Goal: Information Seeking & Learning: Compare options

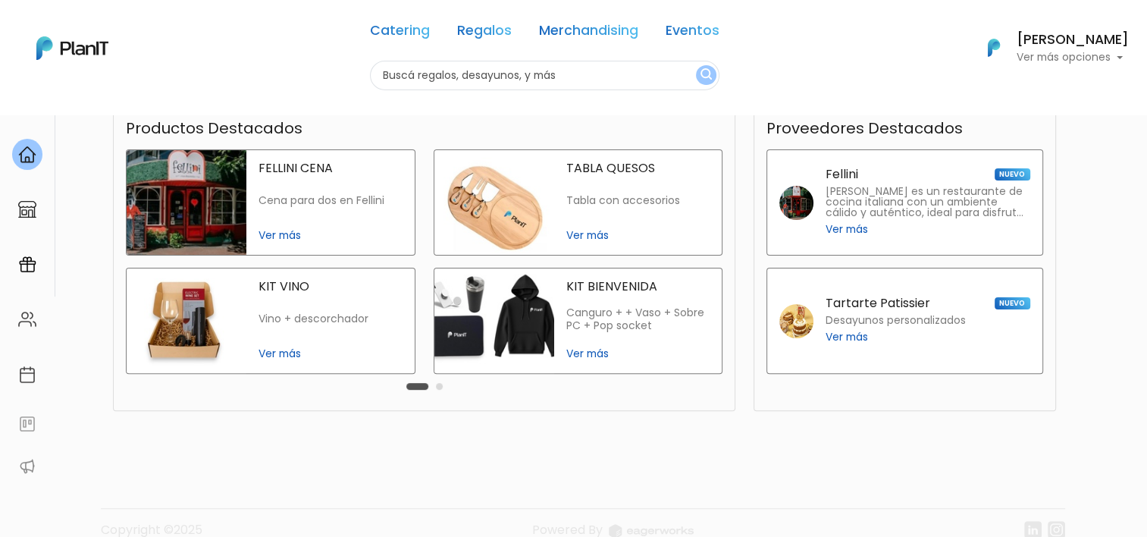
scroll to position [379, 0]
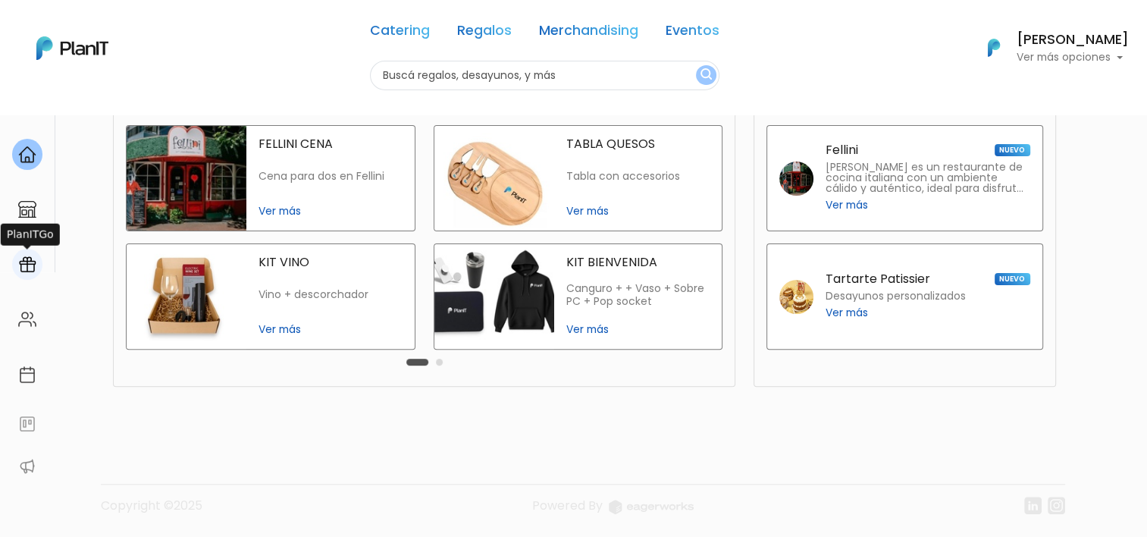
click at [27, 276] on div at bounding box center [27, 264] width 30 height 31
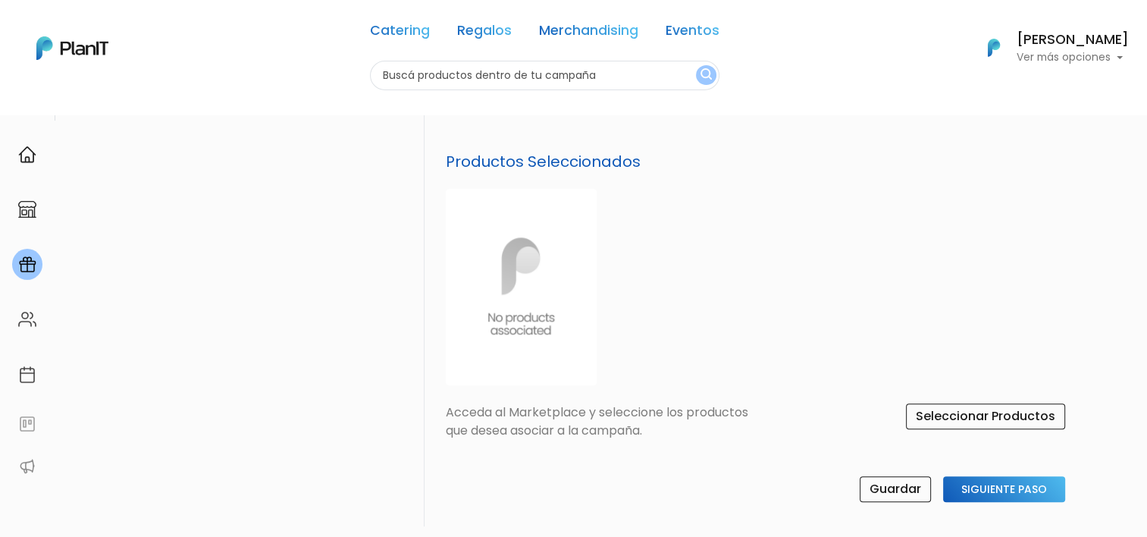
scroll to position [646, 0]
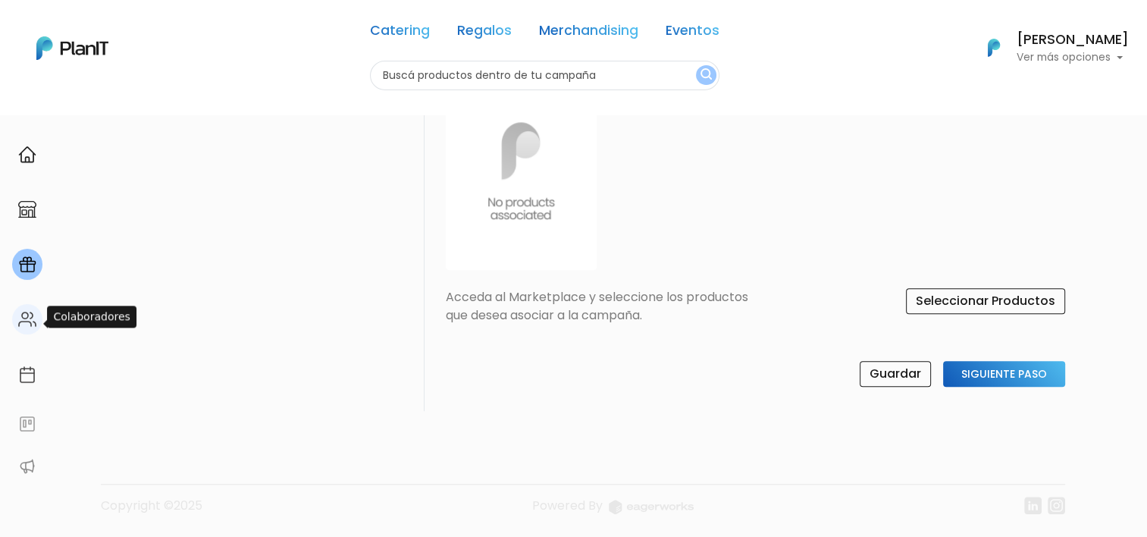
click at [21, 324] on img at bounding box center [27, 319] width 18 height 18
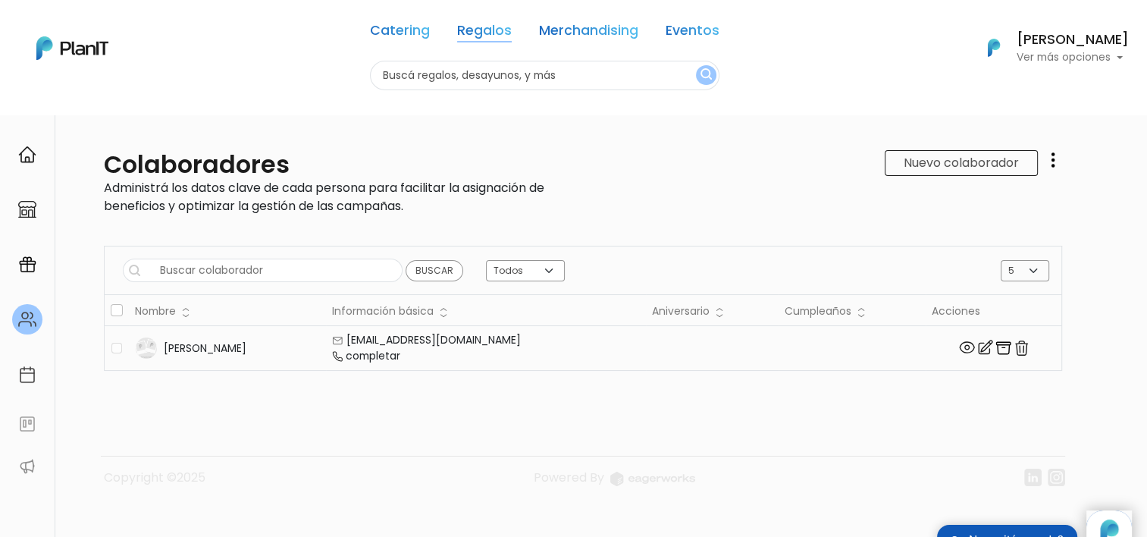
click at [476, 31] on link "Regalos" at bounding box center [484, 33] width 55 height 18
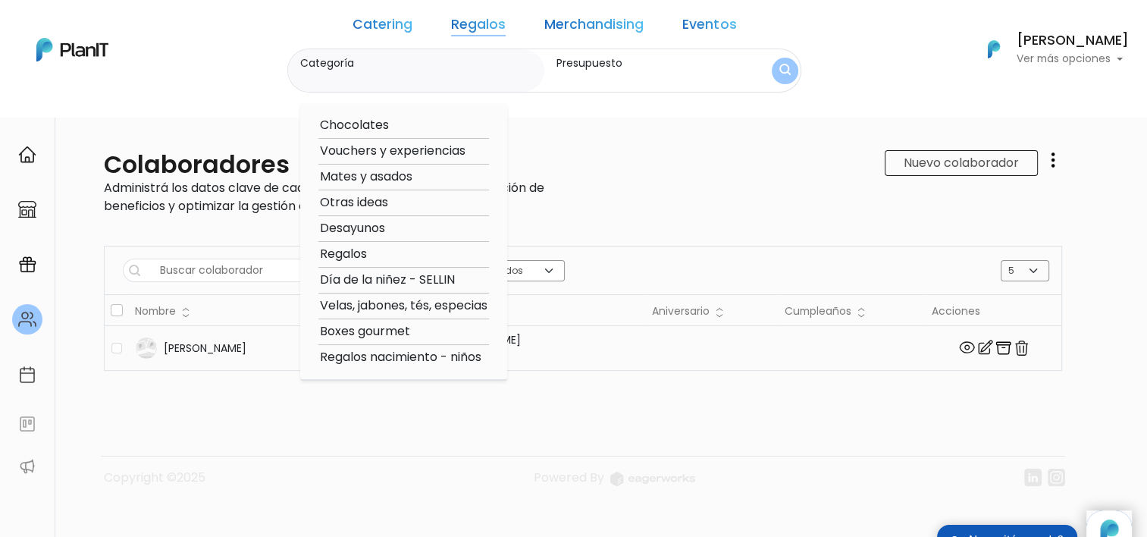
click at [385, 307] on option "Velas, jabones, tés, especias" at bounding box center [404, 306] width 171 height 19
type input "Velas, jabones, tés, especias"
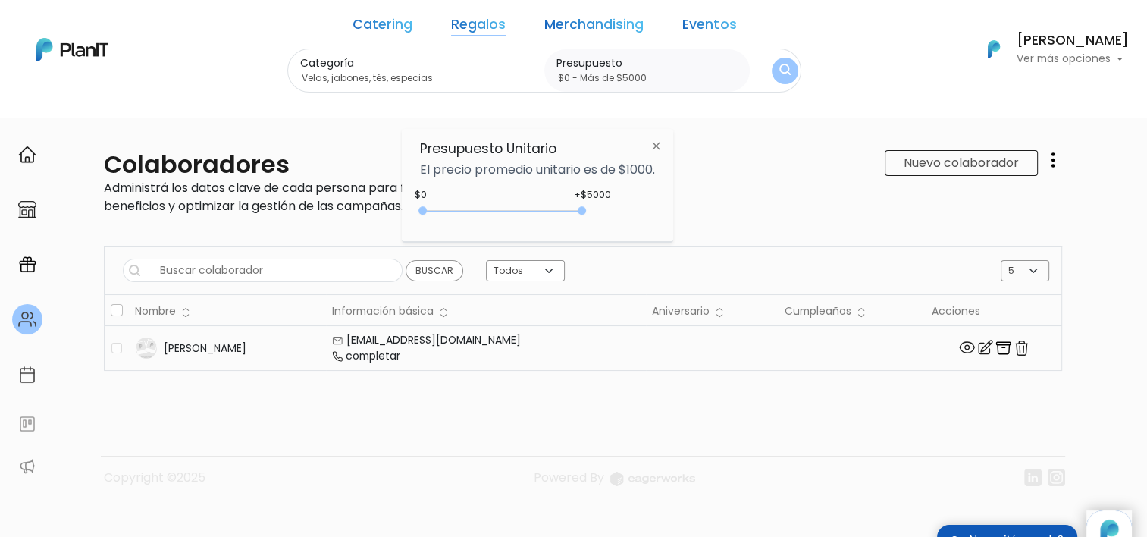
type input "$0 - Más de $5000"
drag, startPoint x: 454, startPoint y: 206, endPoint x: 598, endPoint y: 201, distance: 144.2
click at [598, 201] on div "+$5000 $0 0 : 5000 0 5000 0,5000" at bounding box center [537, 214] width 235 height 30
click at [772, 71] on button "submit" at bounding box center [785, 71] width 27 height 27
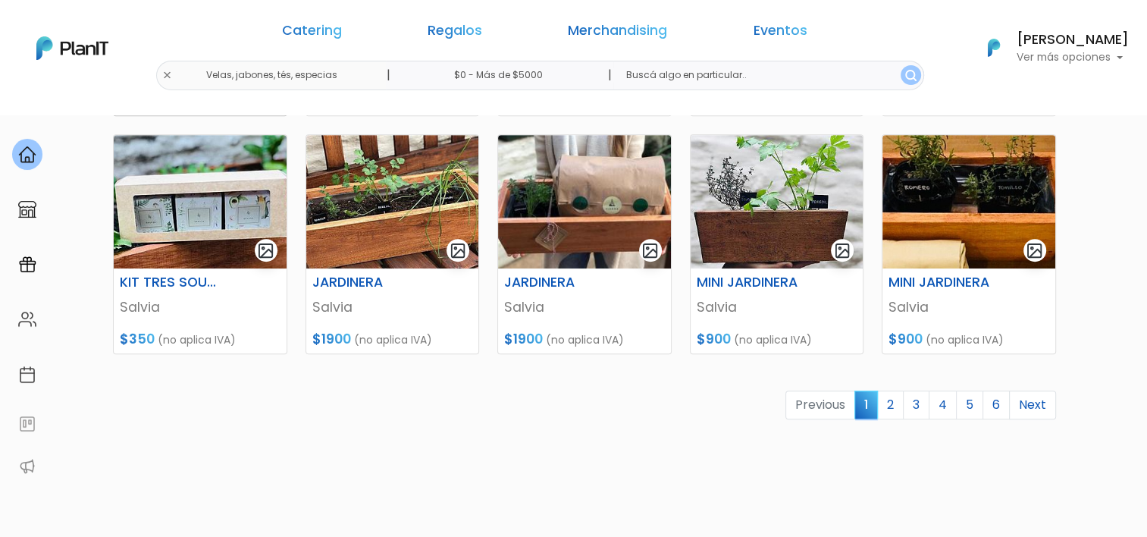
scroll to position [758, 0]
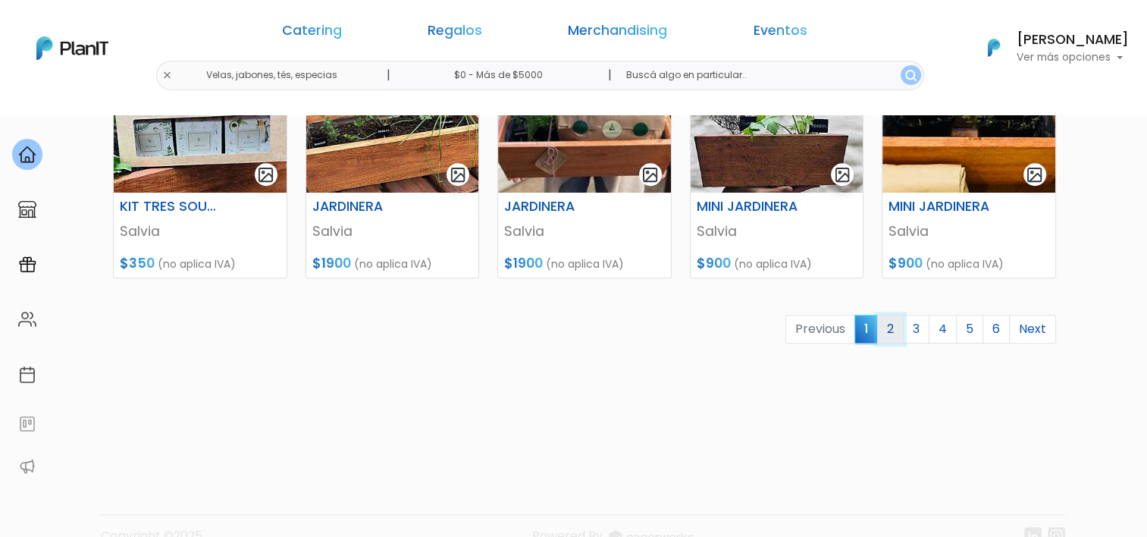
click at [890, 334] on link "2" at bounding box center [890, 329] width 27 height 29
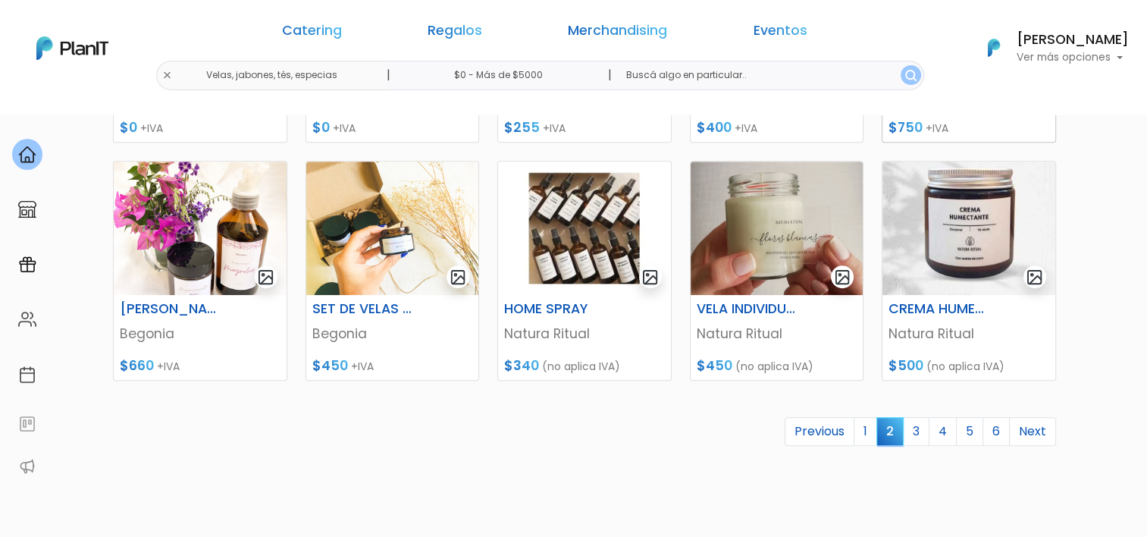
scroll to position [683, 0]
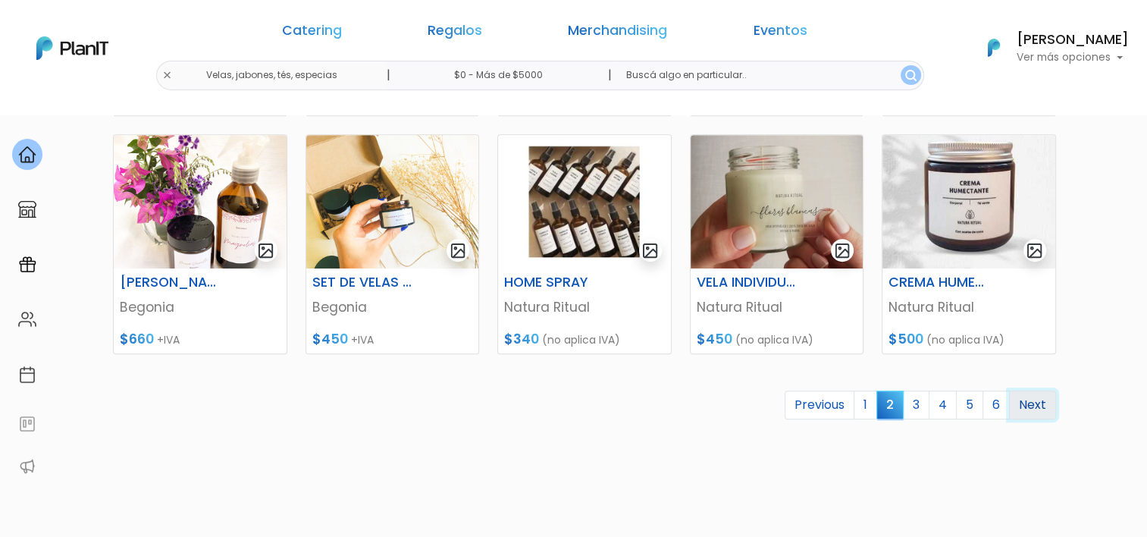
click at [1042, 403] on link "Next" at bounding box center [1032, 405] width 47 height 29
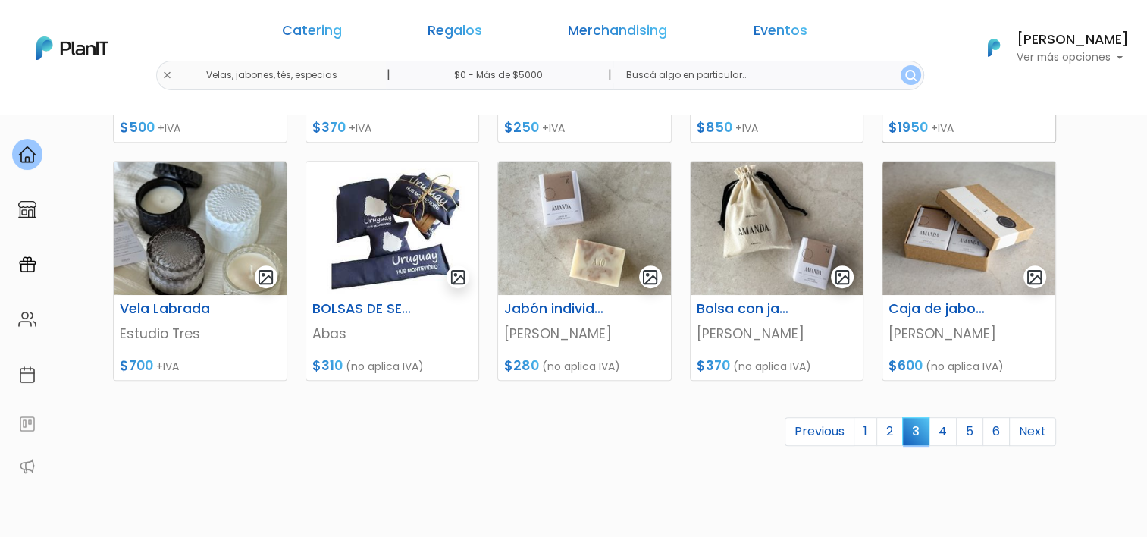
scroll to position [683, 0]
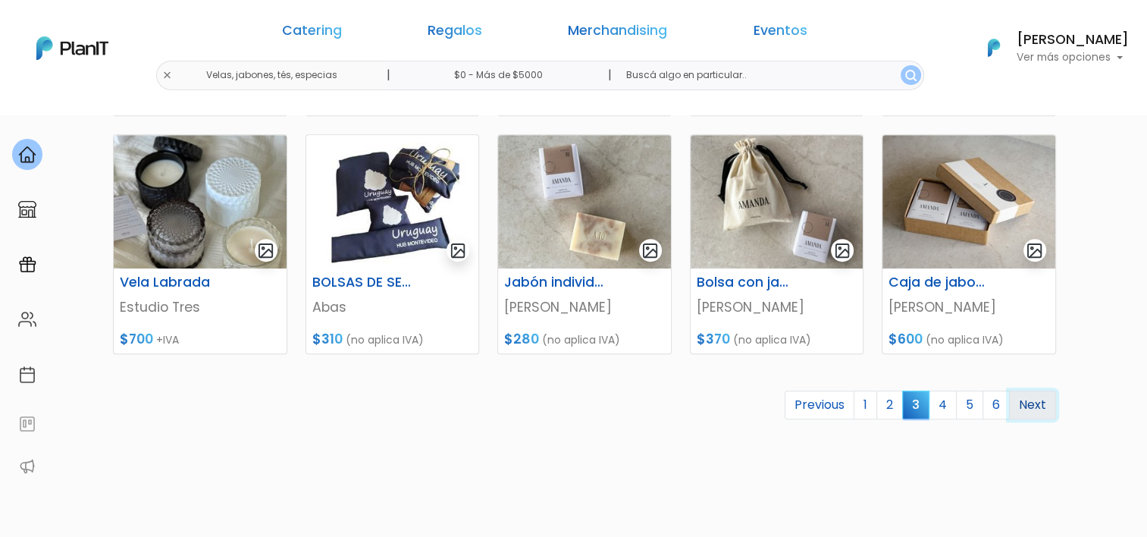
click at [1039, 415] on link "Next" at bounding box center [1032, 405] width 47 height 29
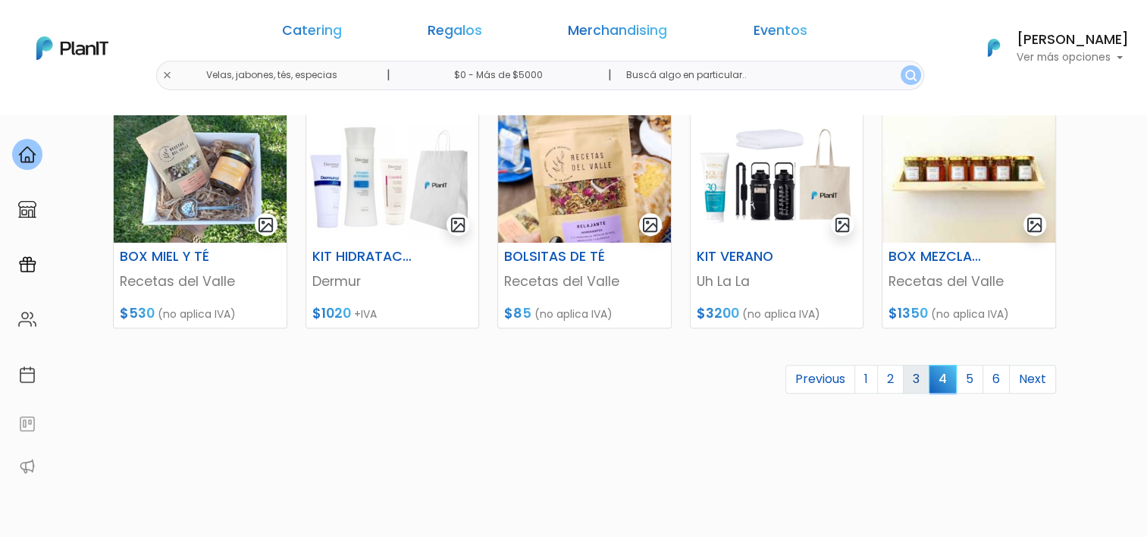
scroll to position [683, 0]
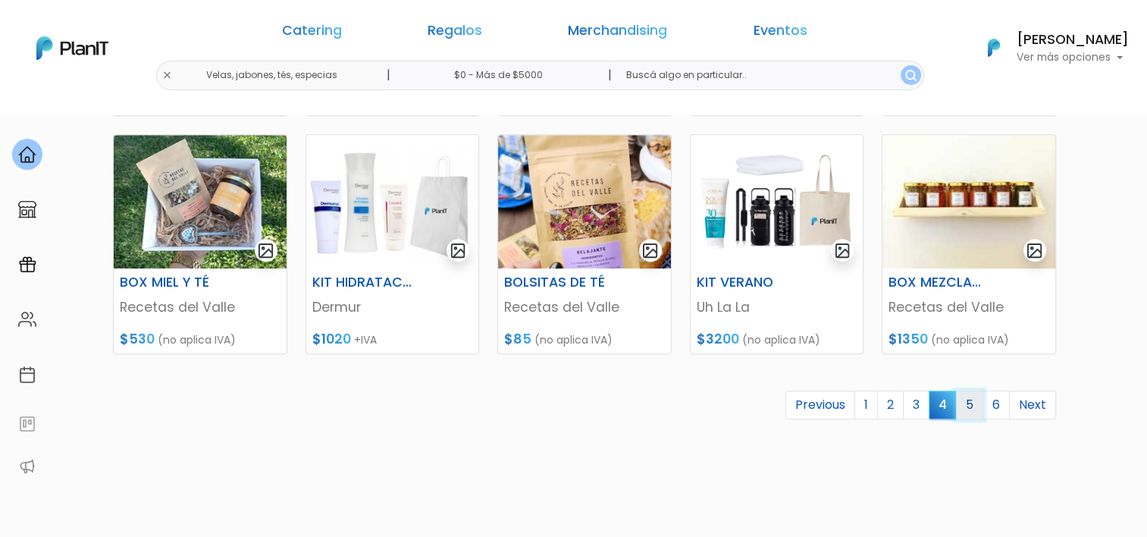
click at [965, 405] on link "5" at bounding box center [969, 405] width 27 height 29
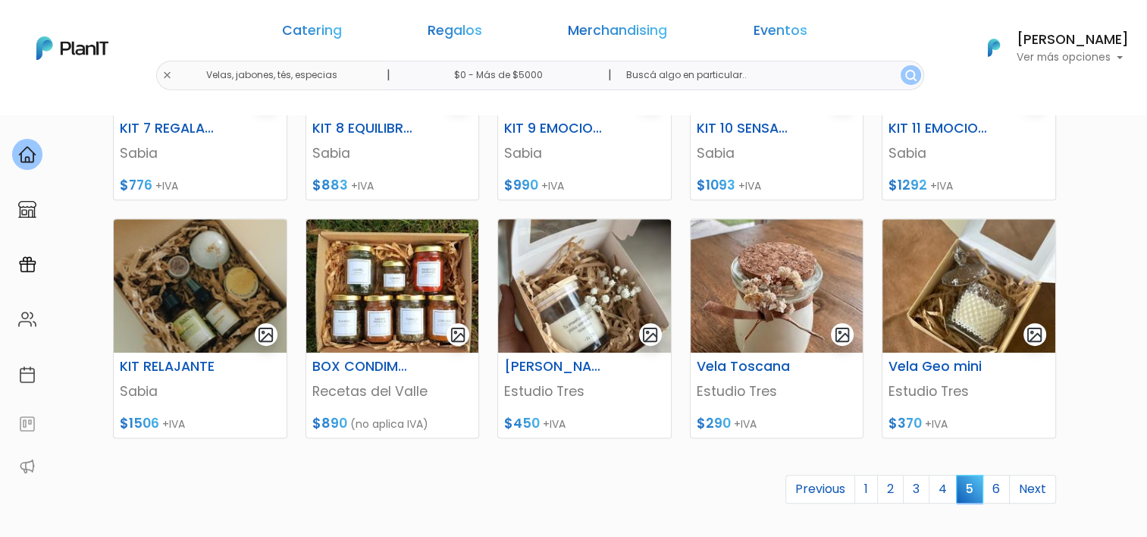
scroll to position [683, 0]
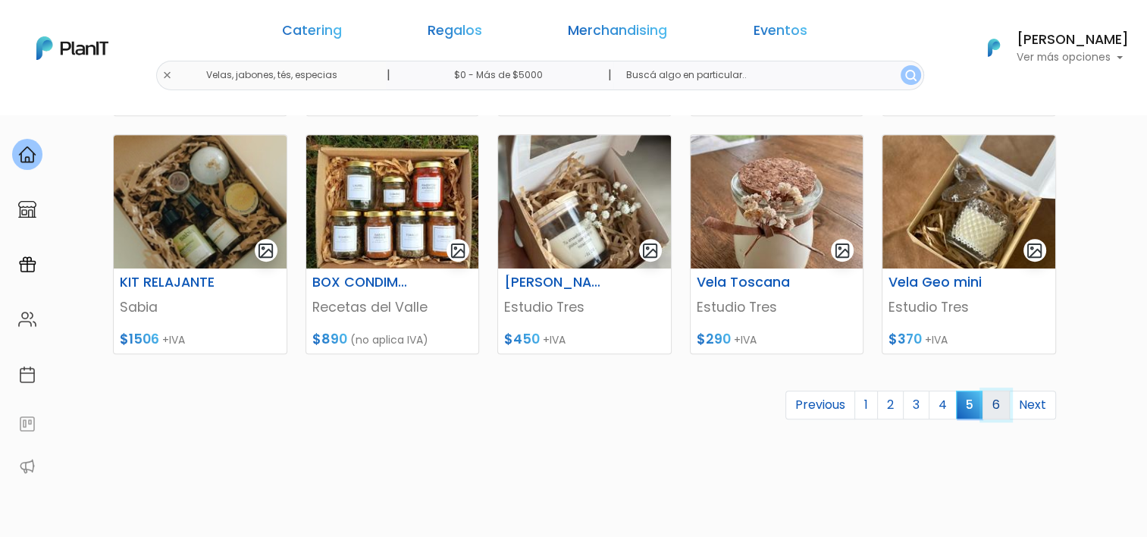
click at [999, 403] on link "6" at bounding box center [996, 405] width 27 height 29
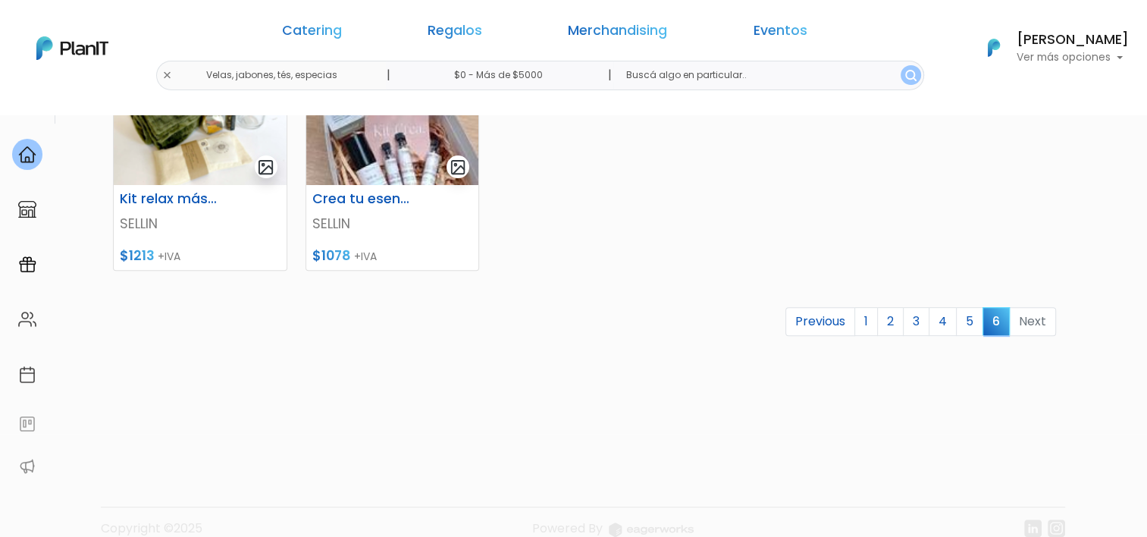
scroll to position [531, 0]
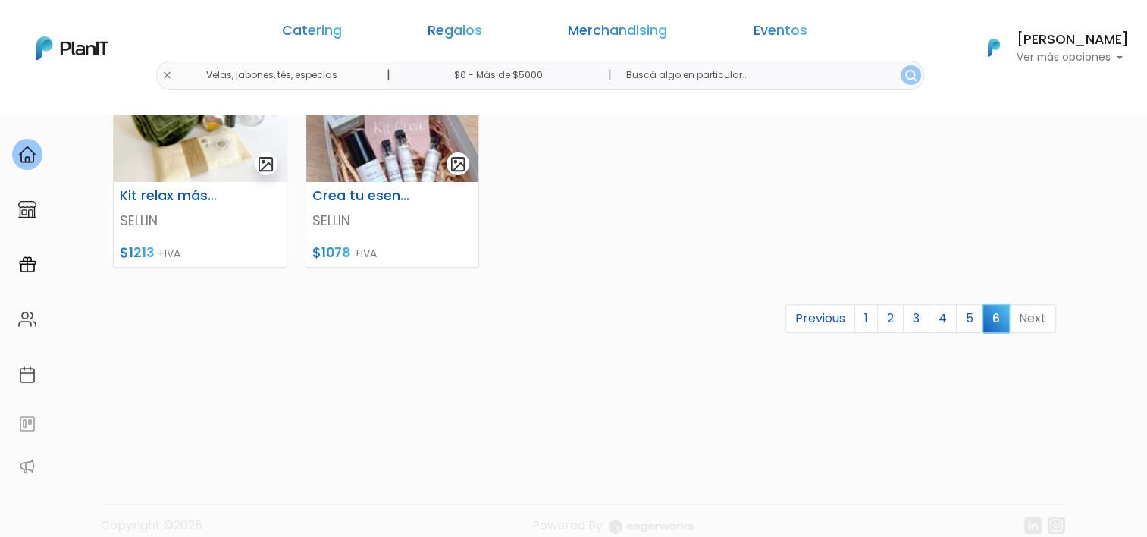
click at [1026, 317] on li "Next" at bounding box center [1033, 319] width 46 height 30
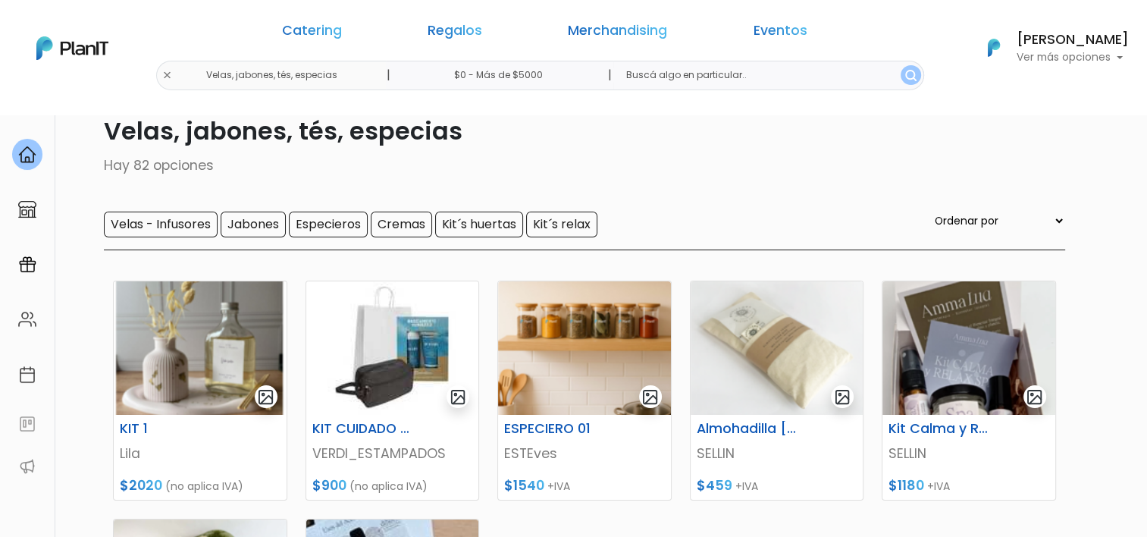
scroll to position [0, 0]
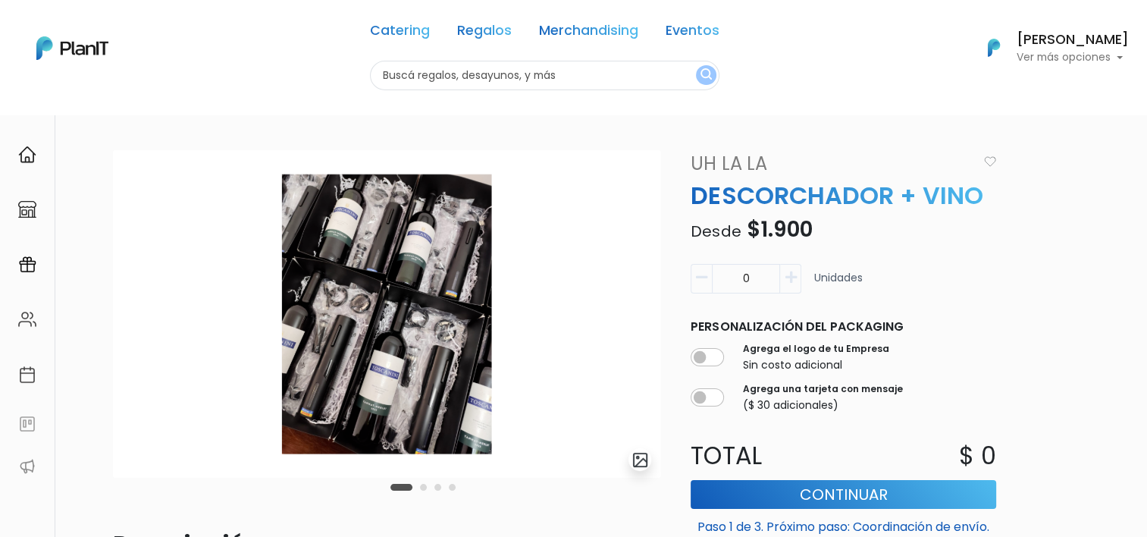
click at [716, 163] on link "Uh La La" at bounding box center [830, 163] width 297 height 27
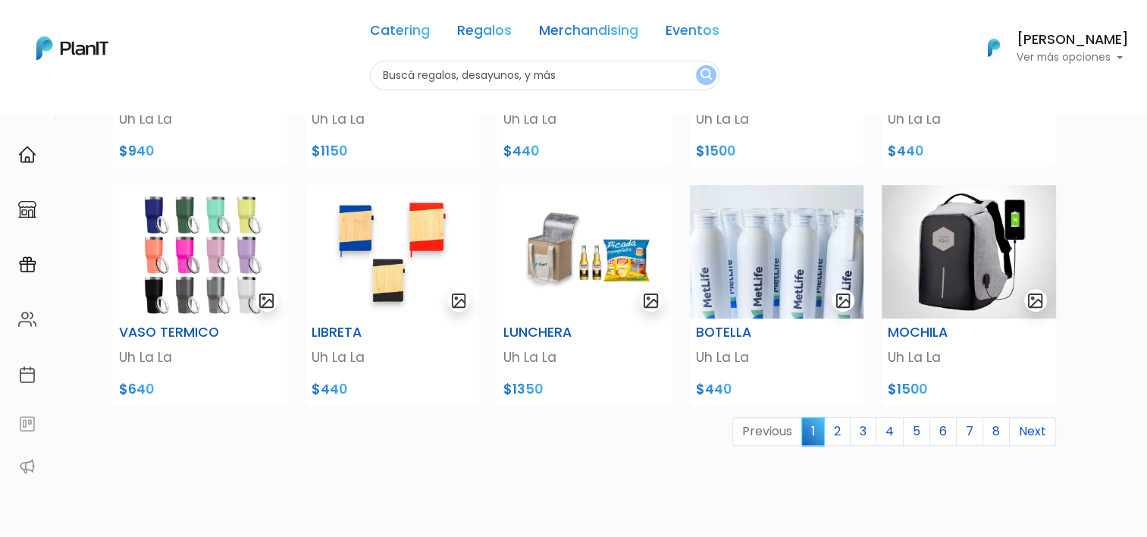
scroll to position [607, 0]
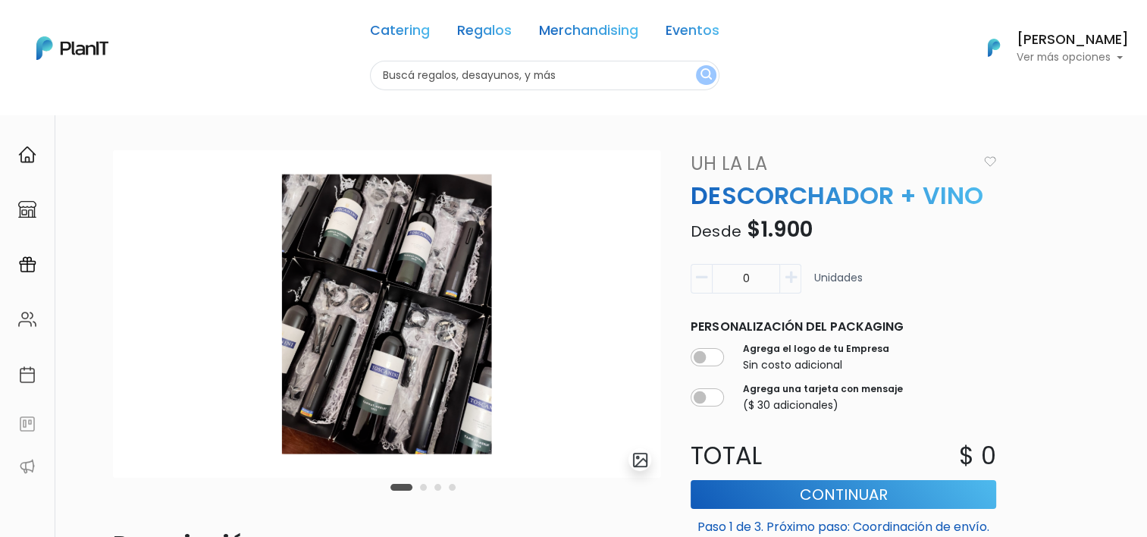
click at [732, 168] on link "Uh La La" at bounding box center [830, 163] width 297 height 27
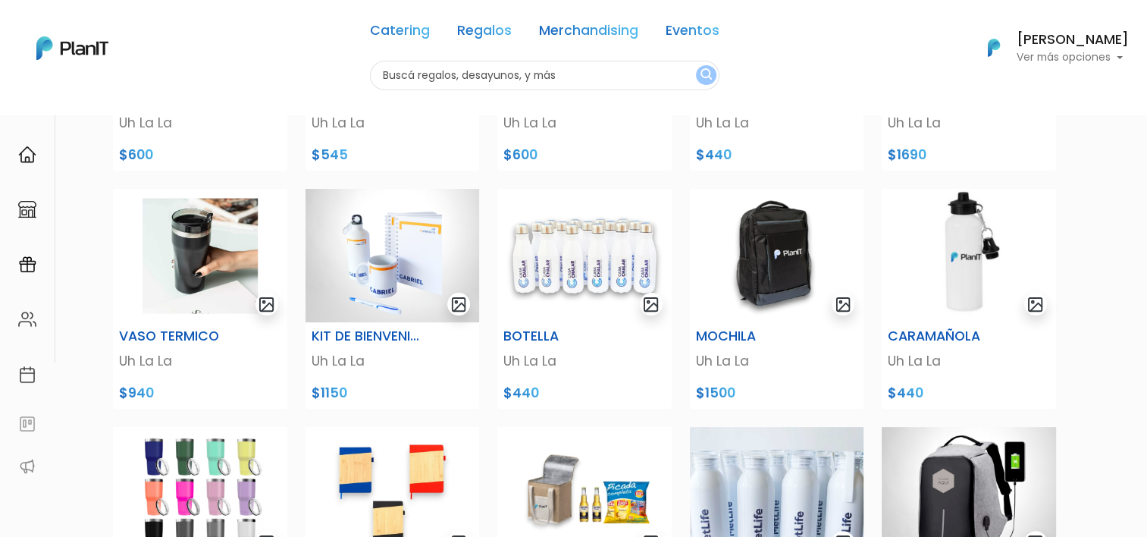
scroll to position [303, 0]
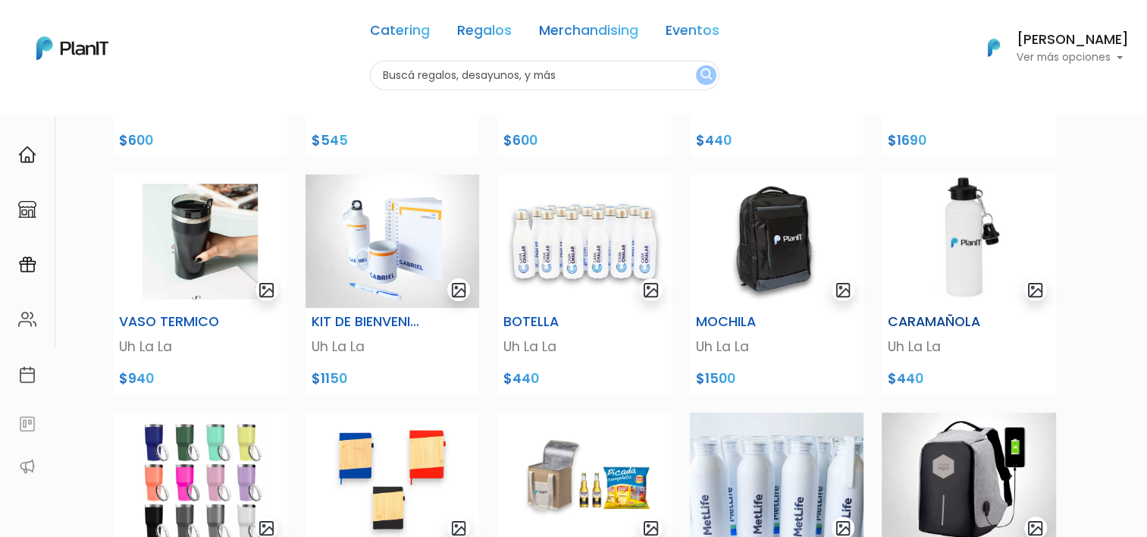
click at [923, 347] on p "Uh La La" at bounding box center [969, 347] width 162 height 20
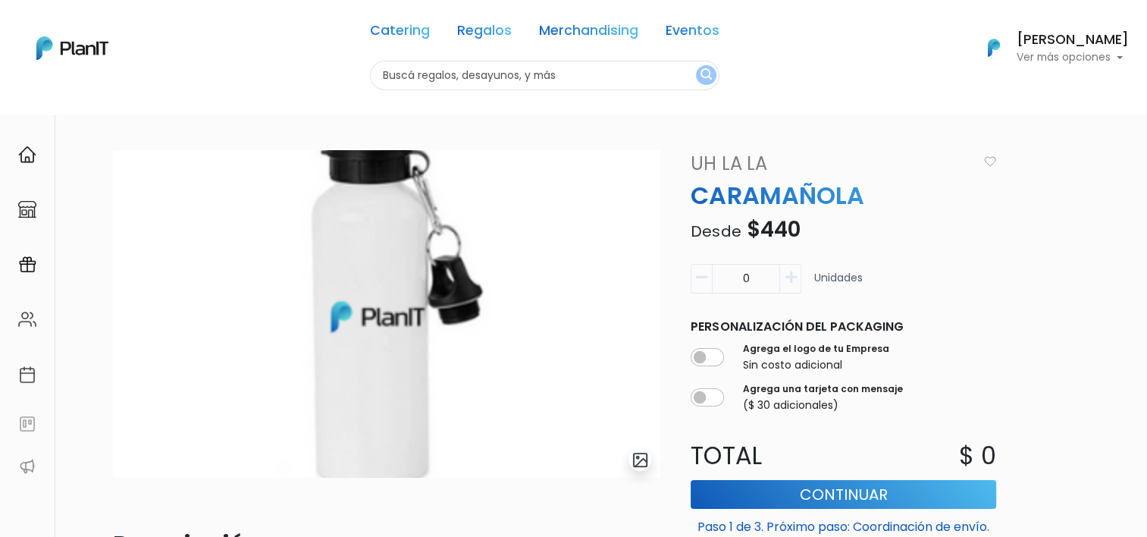
click at [639, 456] on img "submit" at bounding box center [640, 459] width 17 height 17
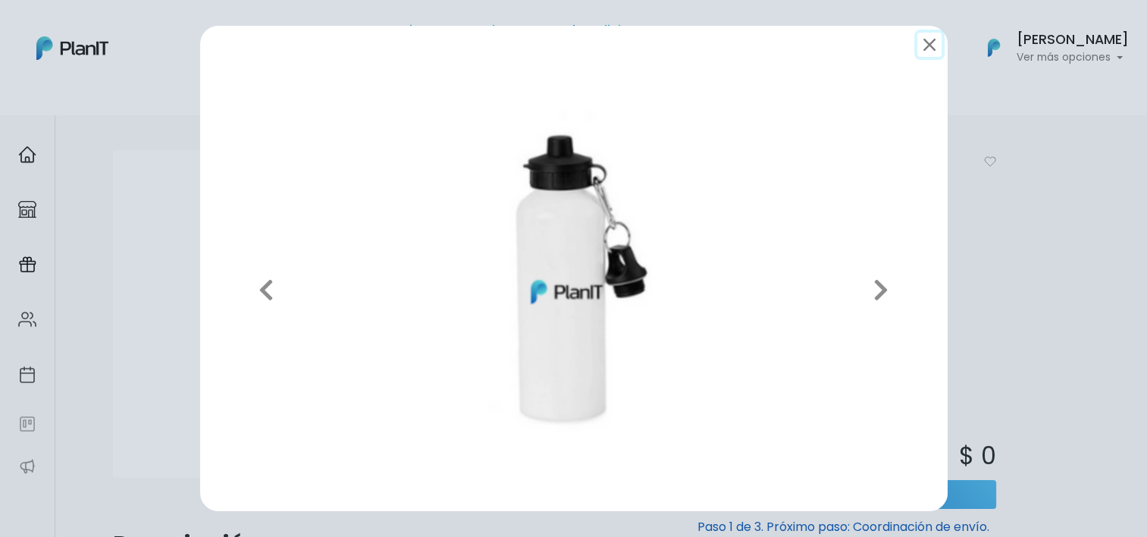
click at [932, 49] on button "submit" at bounding box center [930, 45] width 24 height 24
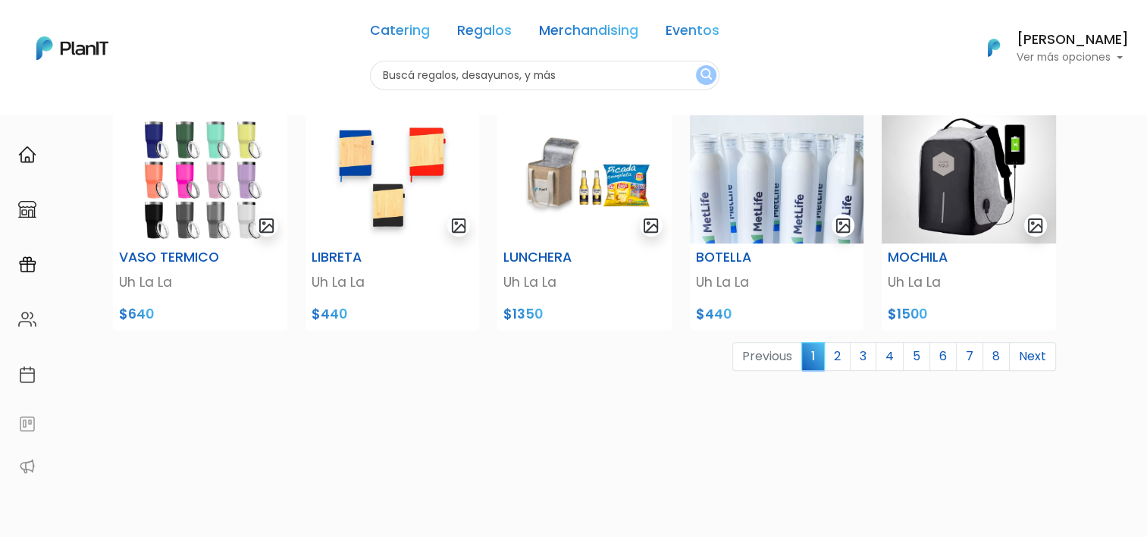
scroll to position [607, 0]
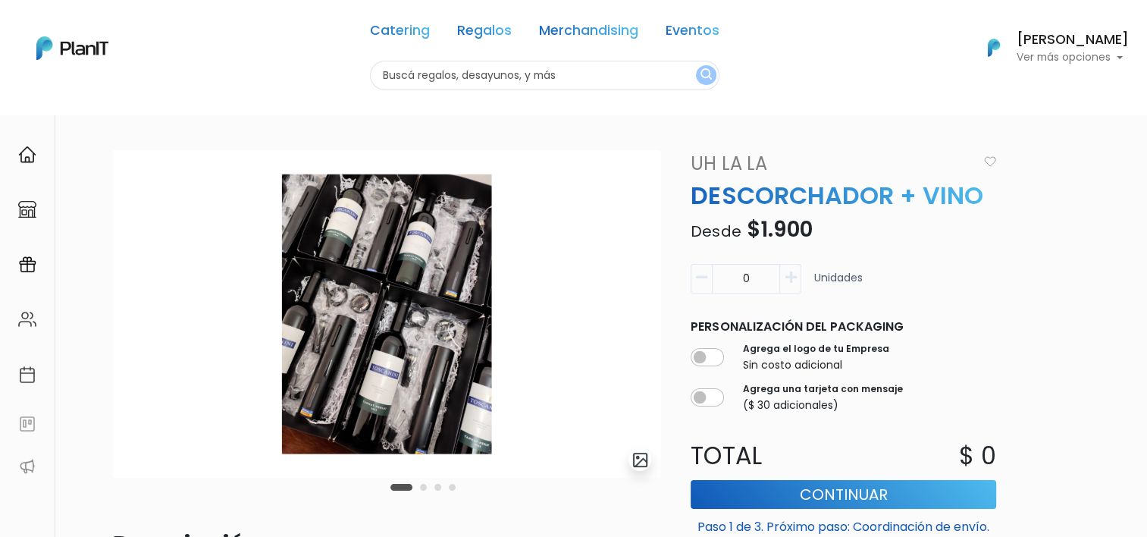
click at [349, 279] on img at bounding box center [387, 314] width 548 height 328
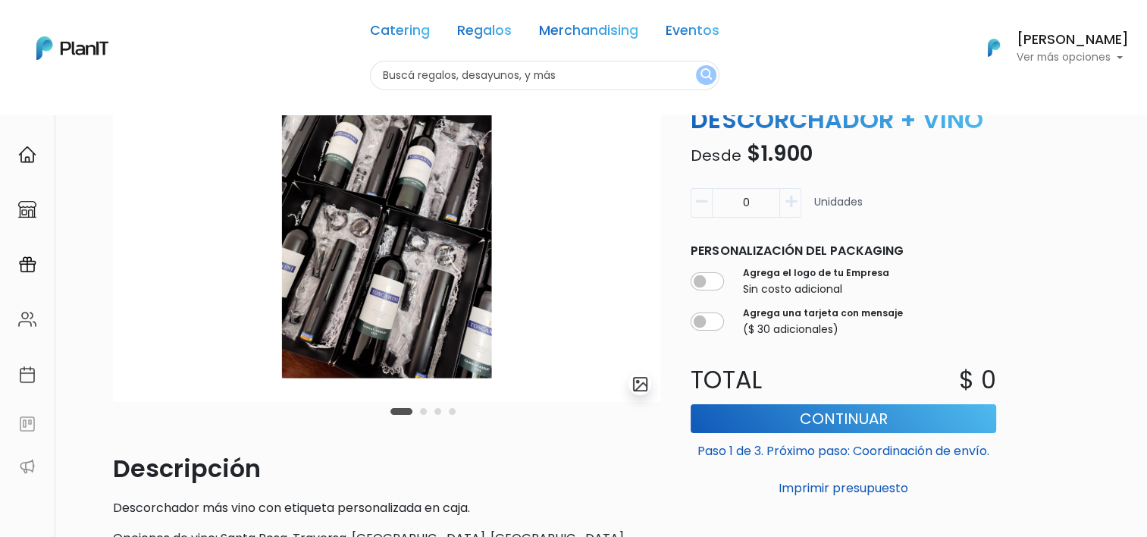
click at [424, 411] on button "Carousel Page 2" at bounding box center [423, 411] width 7 height 7
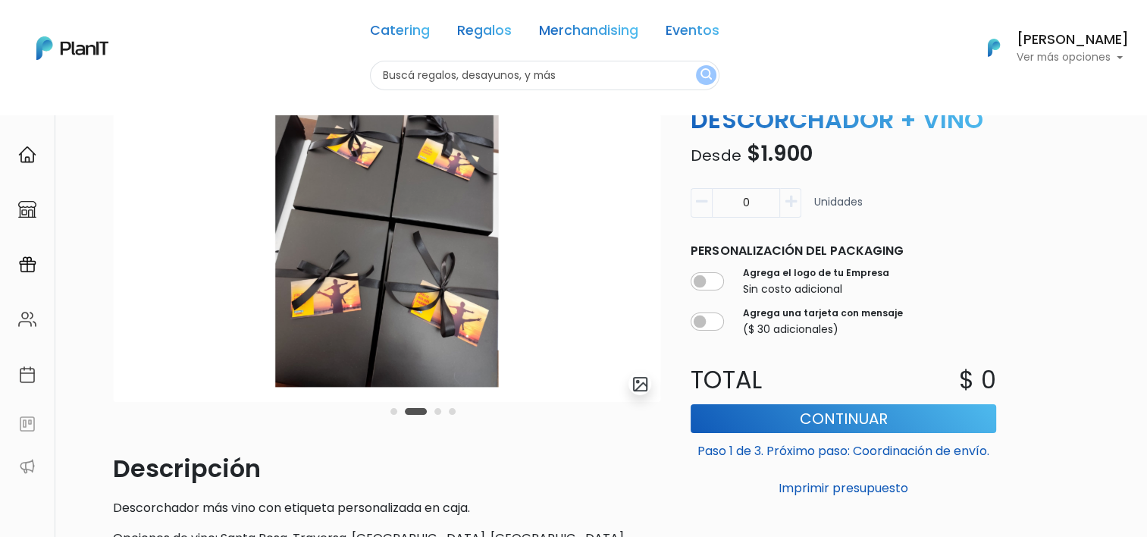
click at [435, 413] on button "Carousel Page 3" at bounding box center [438, 411] width 7 height 7
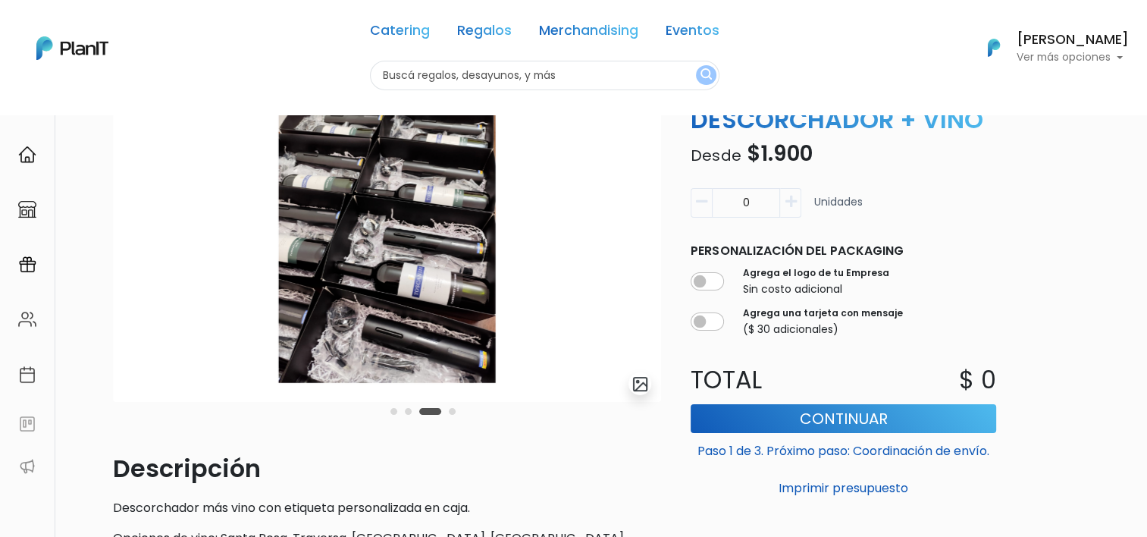
click at [451, 410] on button "Carousel Page 4" at bounding box center [452, 411] width 7 height 7
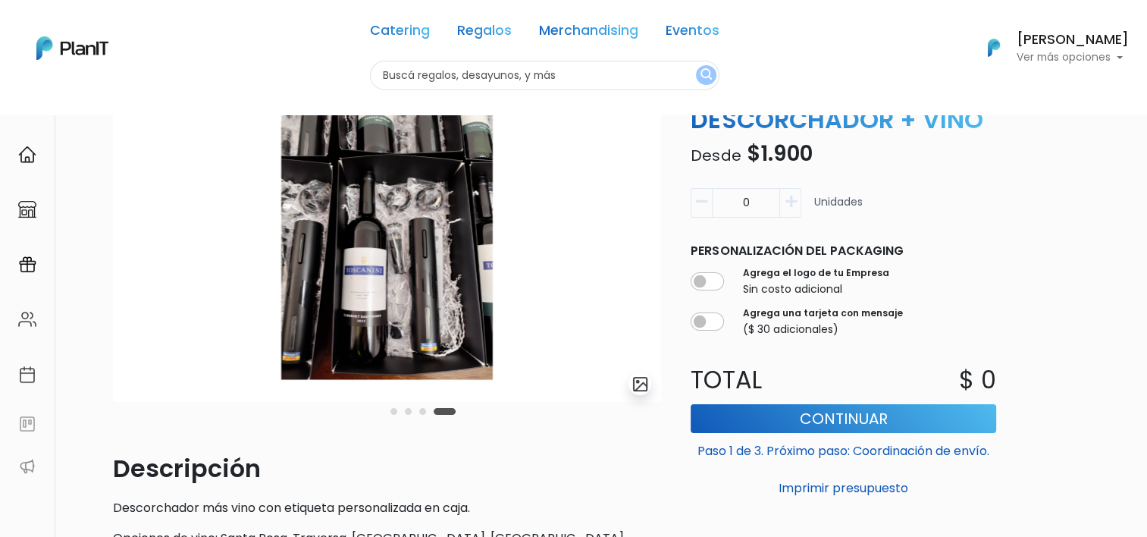
click at [422, 249] on img at bounding box center [387, 238] width 548 height 328
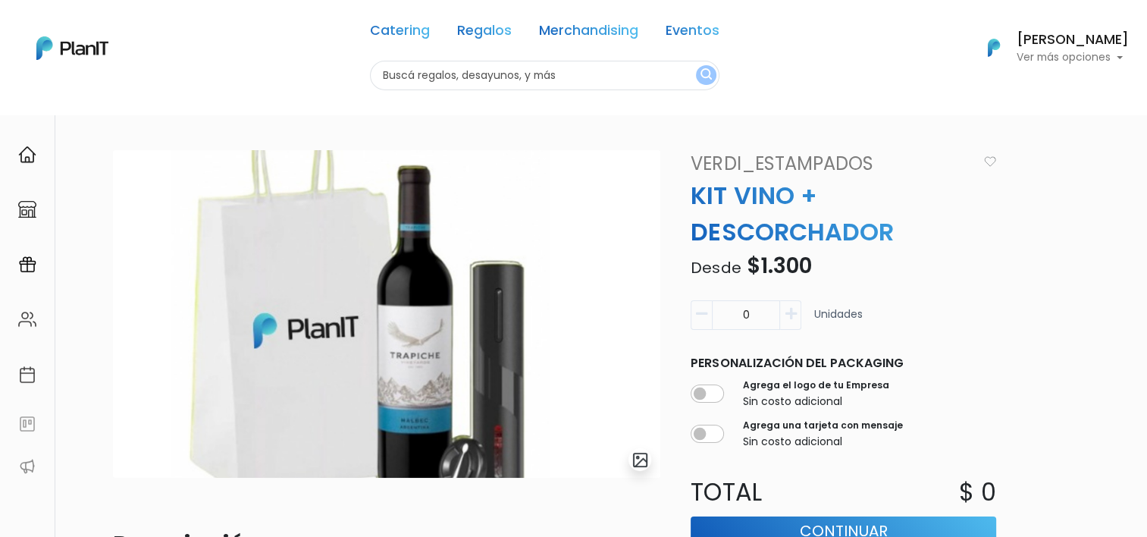
click at [730, 169] on link "VERDI_ESTAMPADOS" at bounding box center [830, 163] width 297 height 27
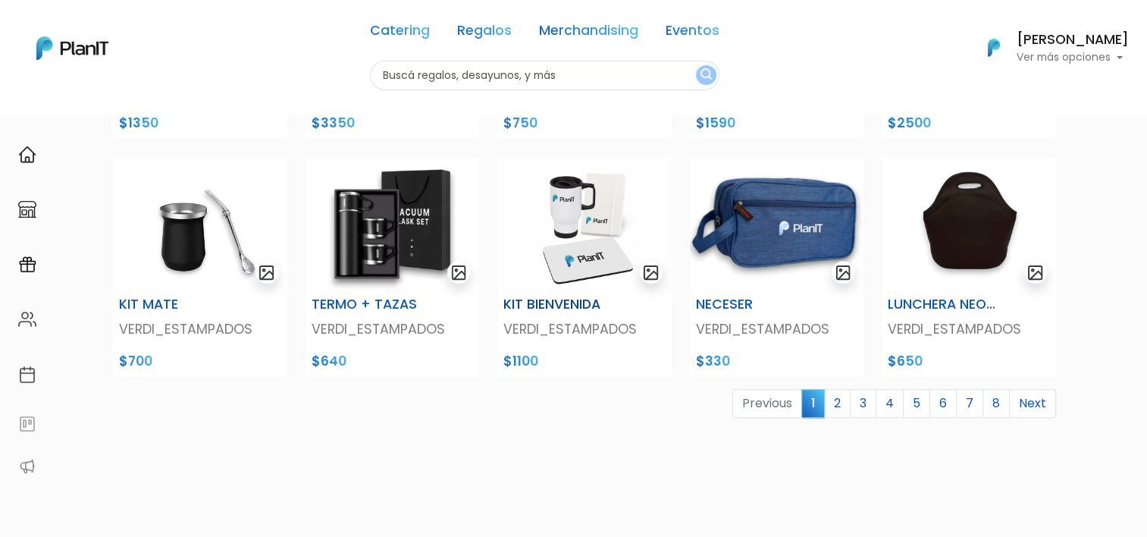
scroll to position [607, 0]
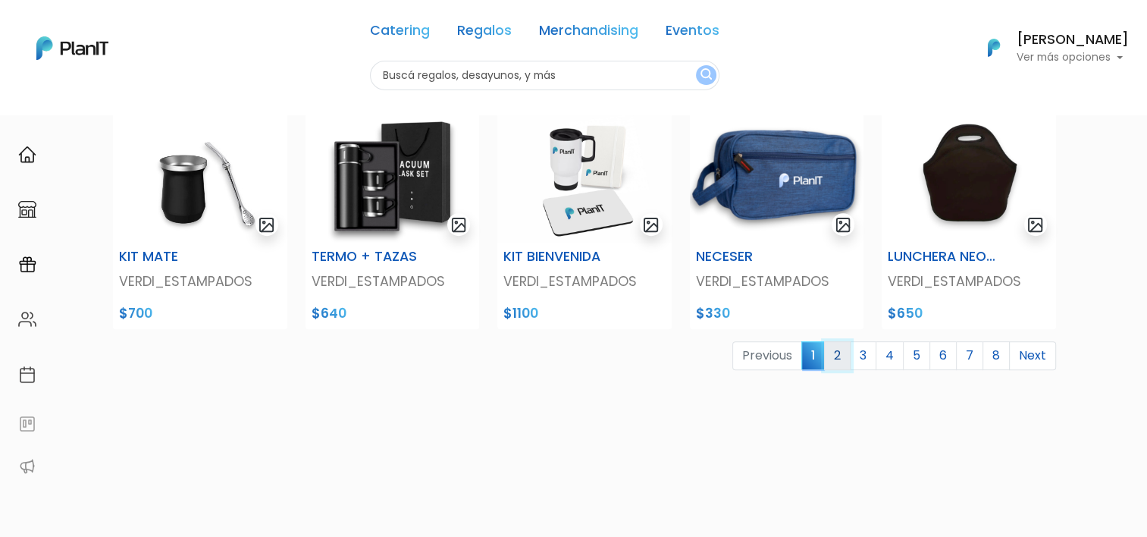
click at [843, 359] on link "2" at bounding box center [837, 355] width 27 height 29
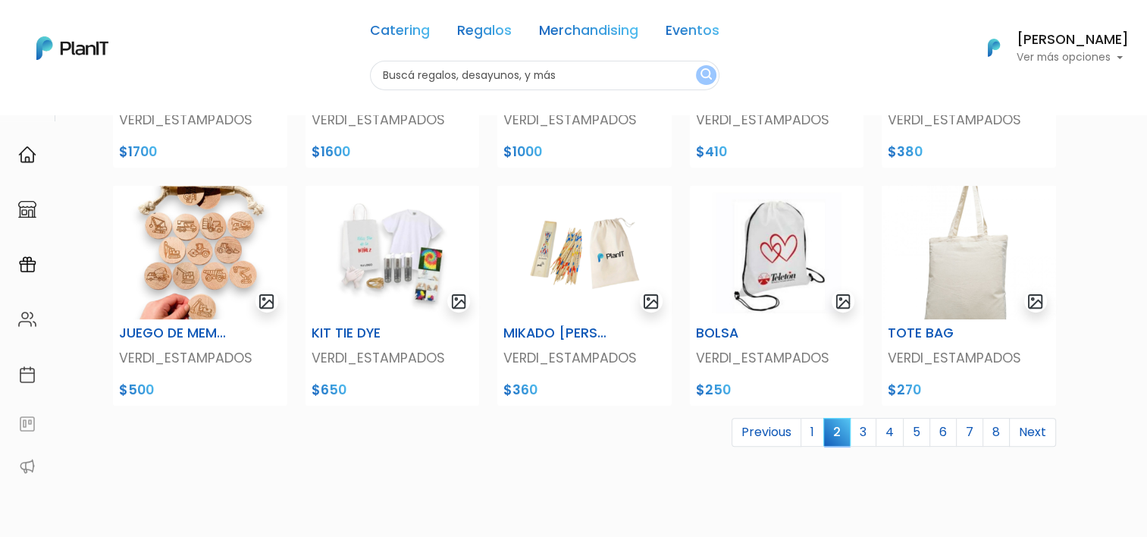
scroll to position [531, 0]
click at [870, 436] on link "3" at bounding box center [863, 431] width 27 height 29
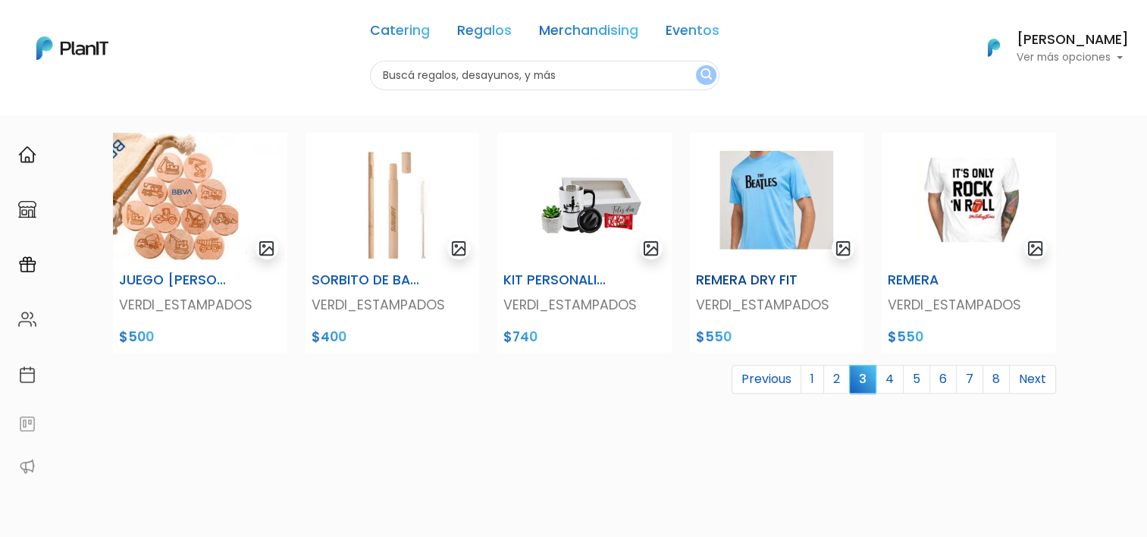
scroll to position [607, 0]
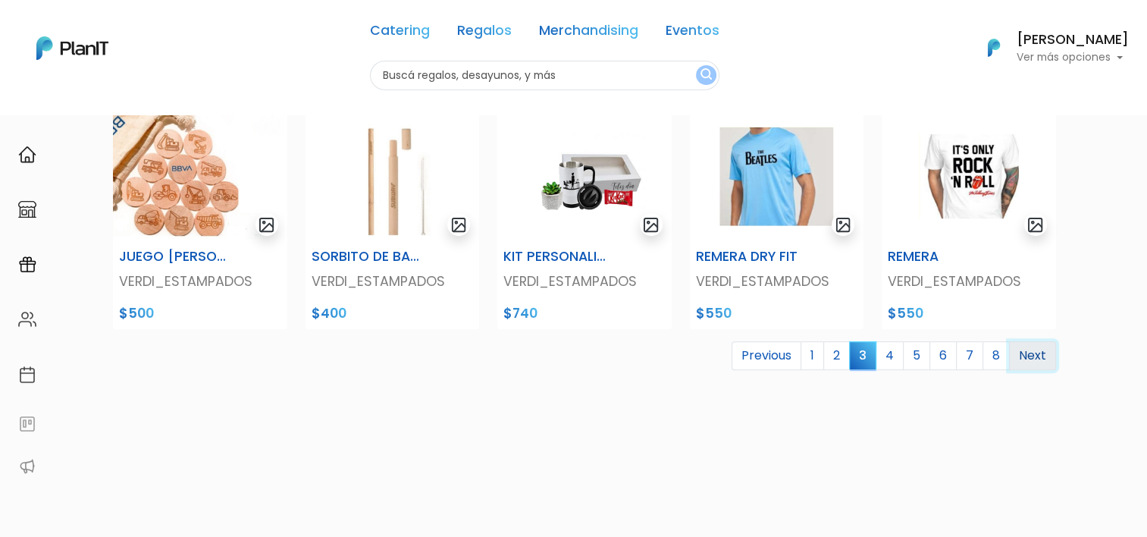
click at [1031, 361] on link "Next" at bounding box center [1032, 355] width 47 height 29
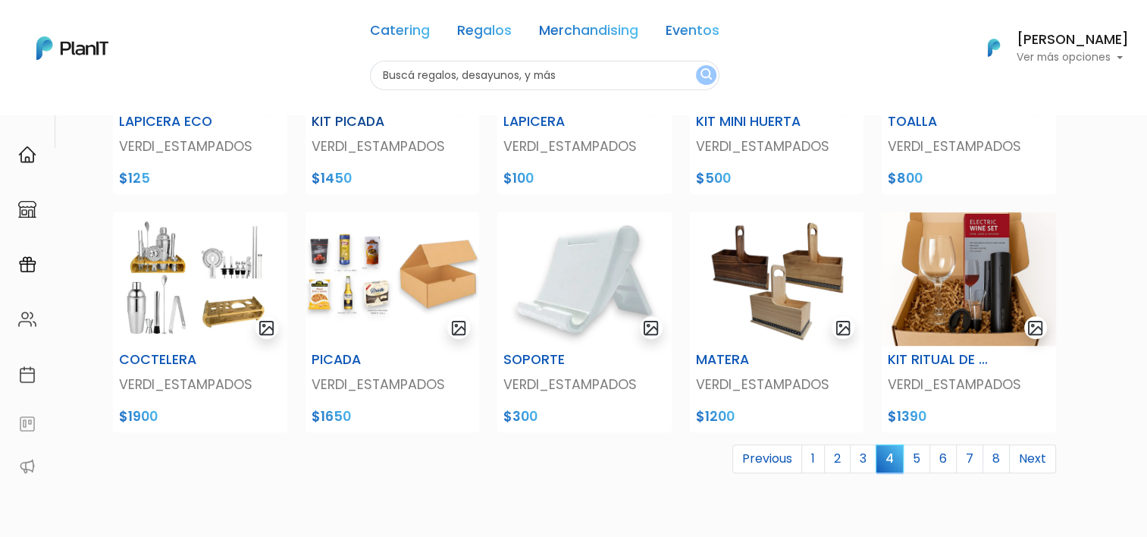
scroll to position [531, 0]
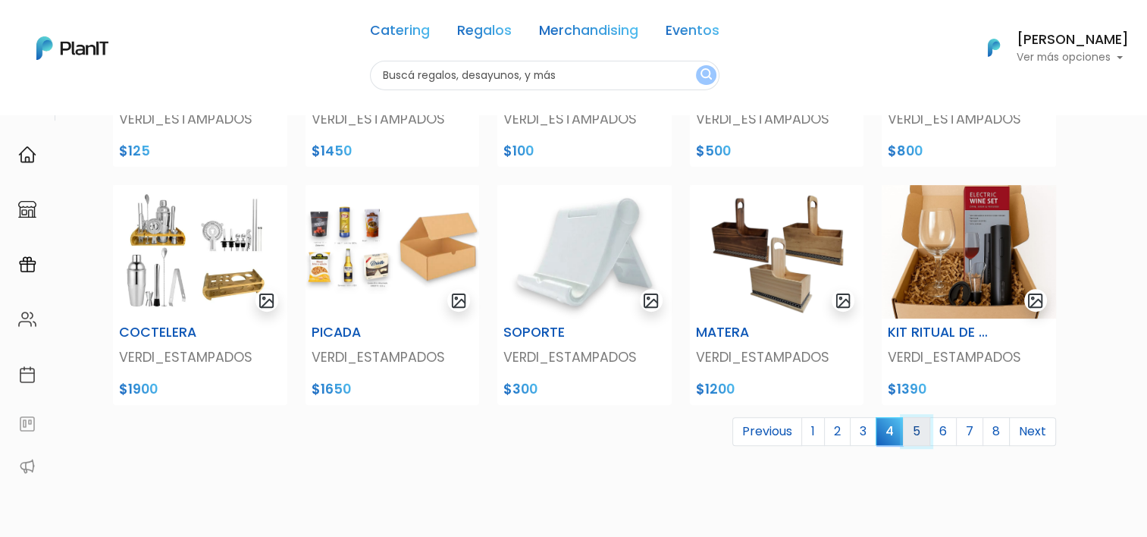
click at [918, 437] on link "5" at bounding box center [916, 431] width 27 height 29
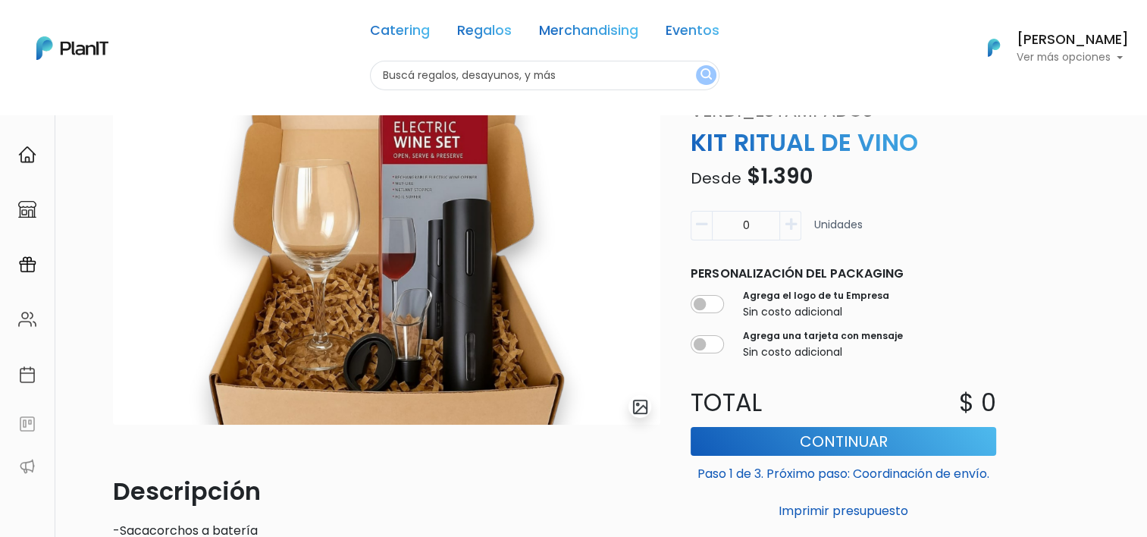
scroll to position [19, 0]
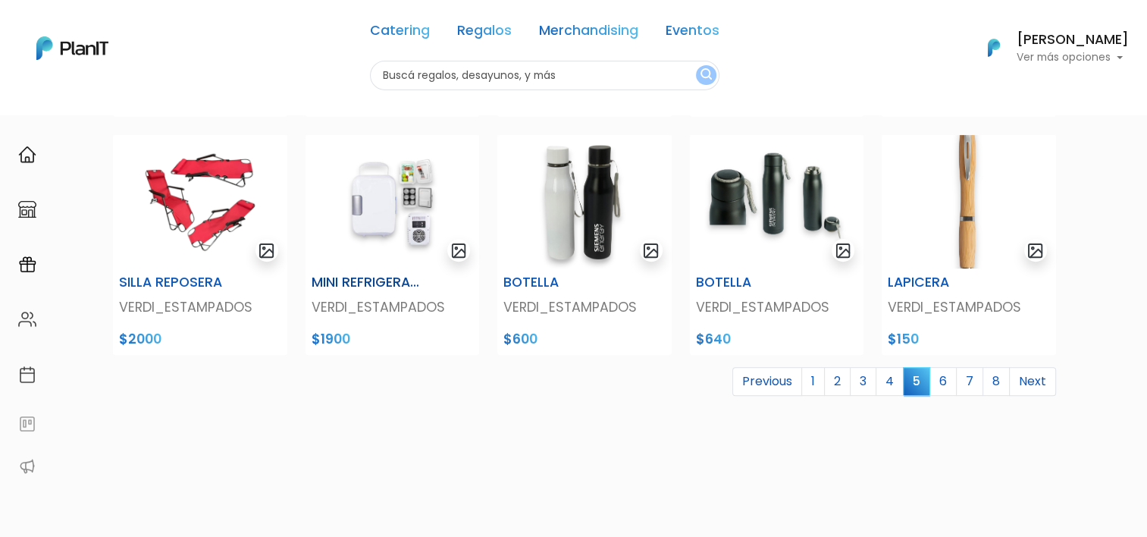
scroll to position [607, 0]
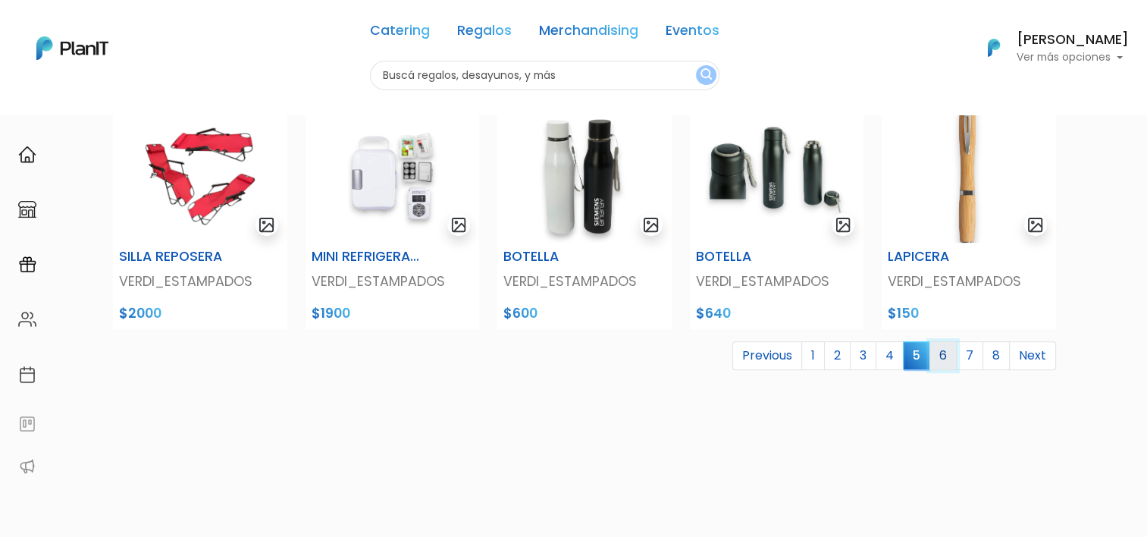
click at [945, 355] on link "6" at bounding box center [943, 355] width 27 height 29
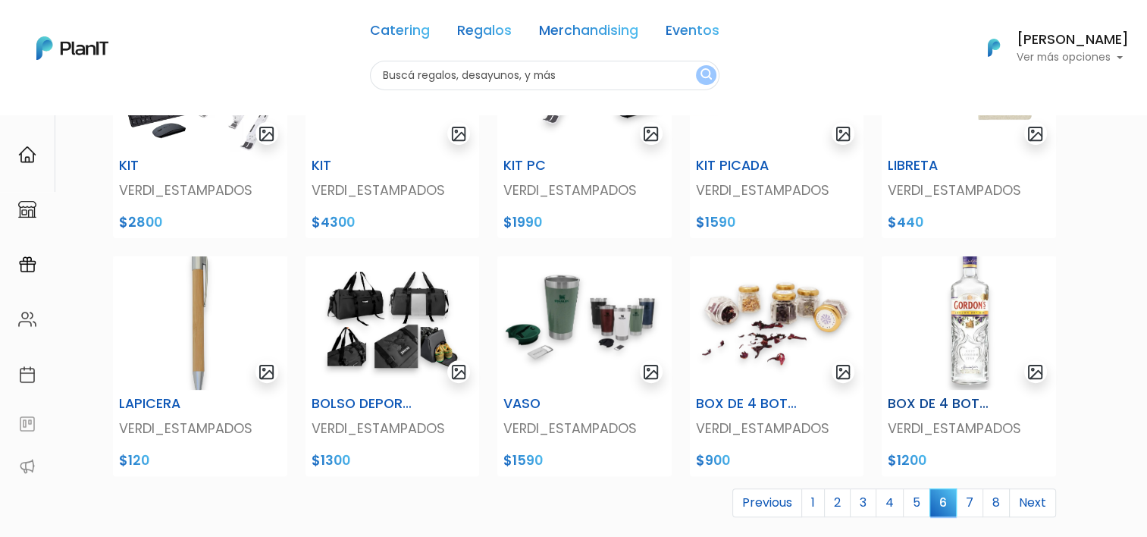
scroll to position [531, 0]
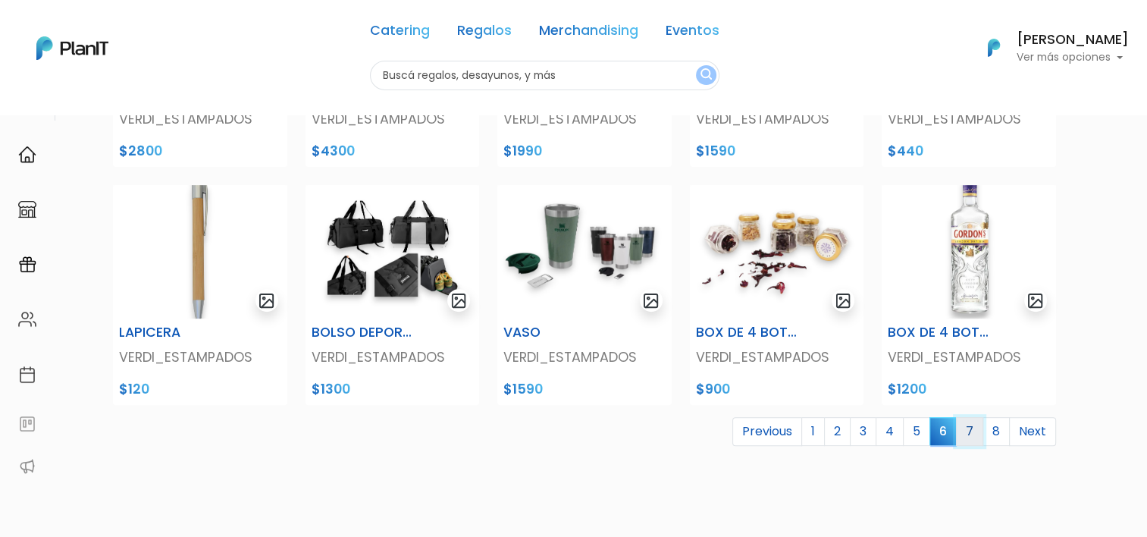
click at [972, 431] on link "7" at bounding box center [969, 431] width 27 height 29
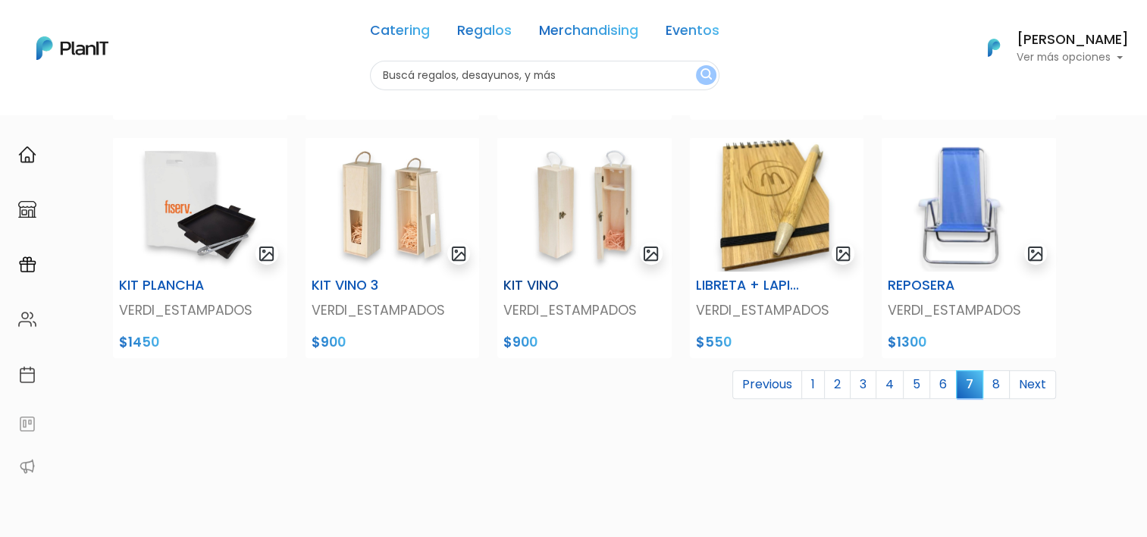
scroll to position [607, 0]
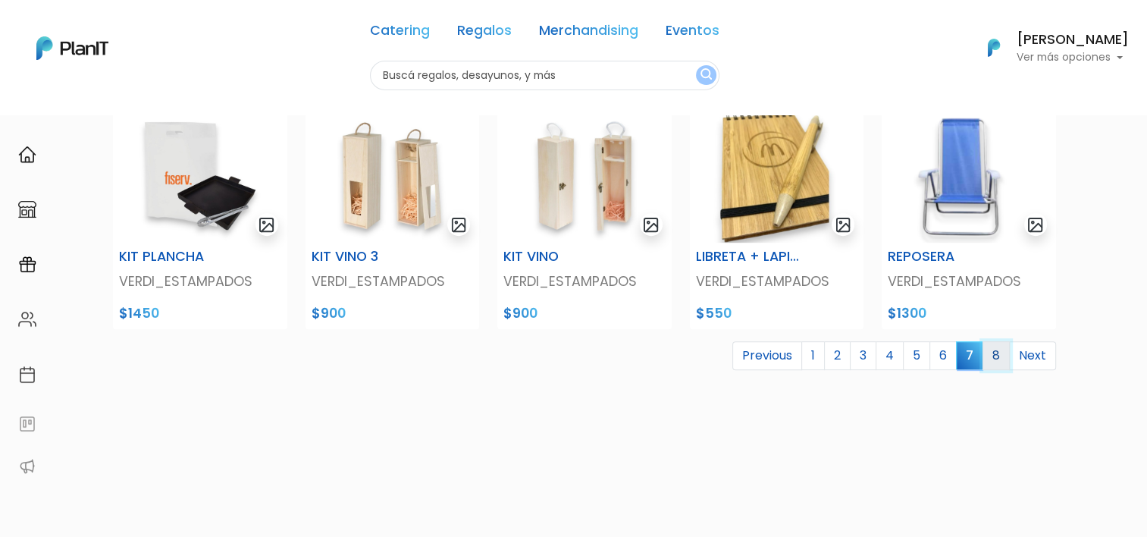
click at [995, 357] on link "8" at bounding box center [996, 355] width 27 height 29
